Goal: Transaction & Acquisition: Purchase product/service

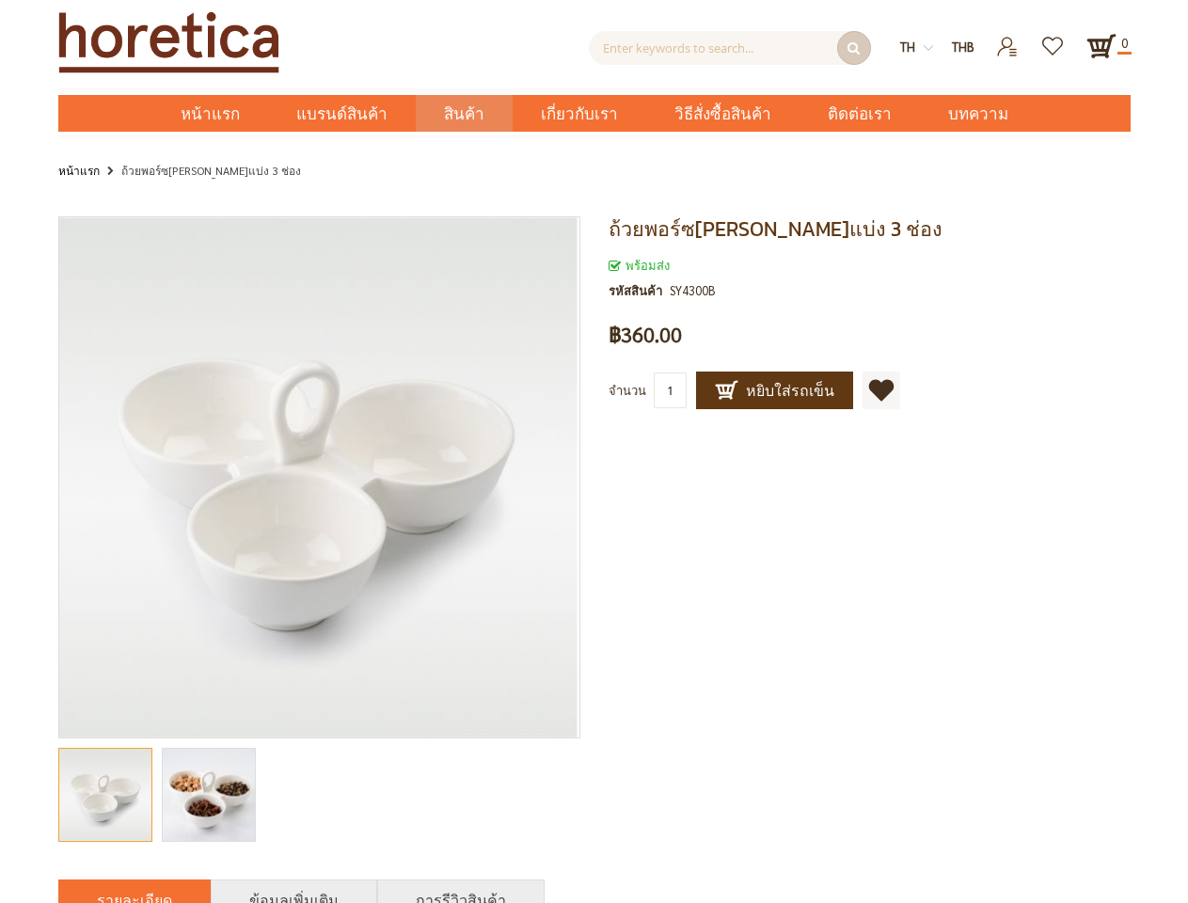
click at [593, 451] on div "Skip to the end of the images gallery ถ้วยพอร์ซ[PERSON_NAME]แบ่ง 3 ช่อง snack d…" at bounding box center [326, 533] width 536 height 635
click at [730, 48] on input "Enter keywords to search..." at bounding box center [730, 48] width 282 height 34
click at [916, 47] on strong "th" at bounding box center [916, 47] width 33 height 21
type input "Enter keywords to search..."
click at [963, 47] on span "THB" at bounding box center [963, 47] width 23 height 16
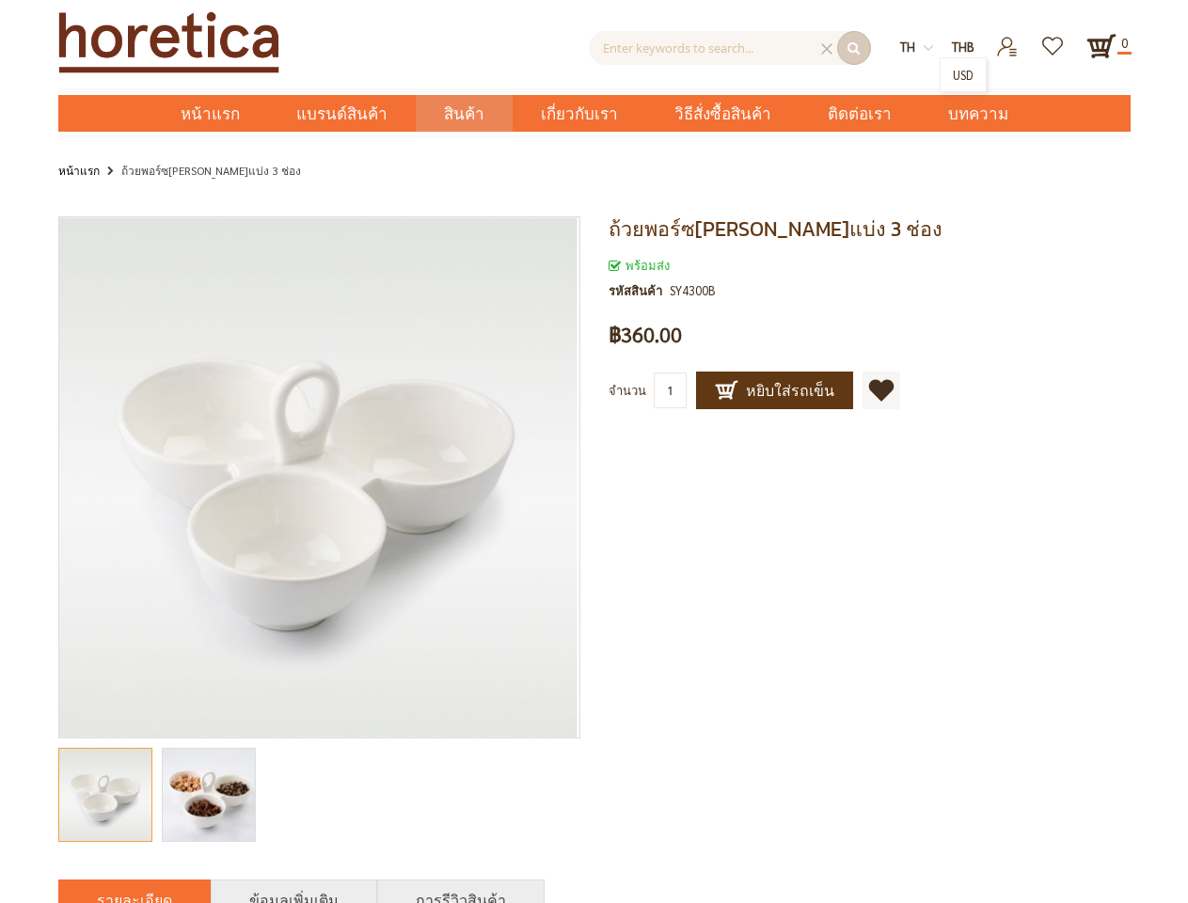
click at [869, 390] on link "[PERSON_NAME]ไปยังรายการโปรด" at bounding box center [881, 390] width 38 height 38
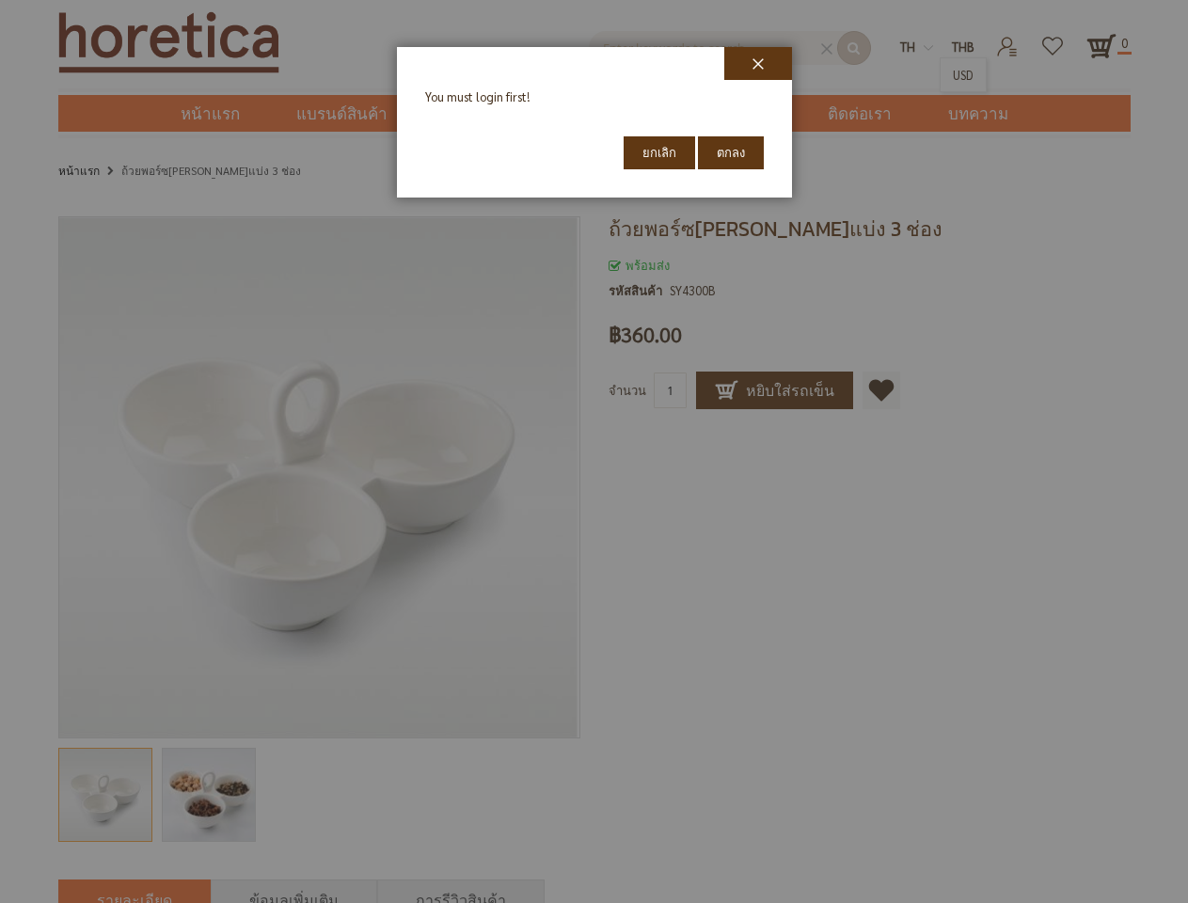
click at [319, 795] on div at bounding box center [594, 451] width 1188 height 903
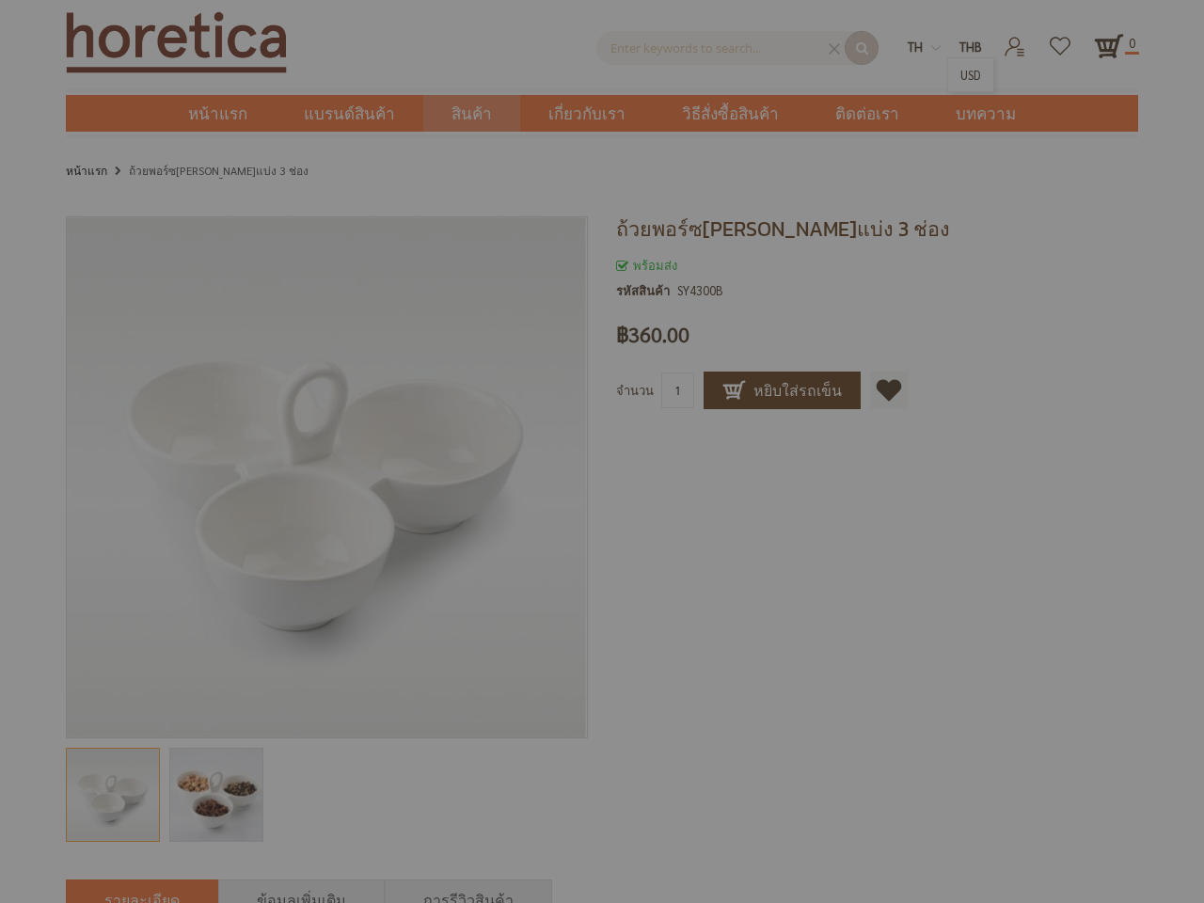
click at [775, 0] on html "ค้นหาขั้นสูง Enter keywords to search... ค้นหา th en THB" at bounding box center [602, 904] width 1204 height 1808
